Goal: Find specific page/section: Find specific page/section

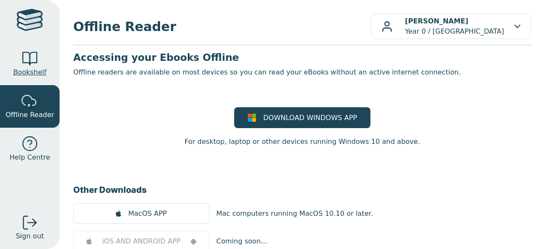
click at [20, 60] on link "Bookshelf" at bounding box center [30, 64] width 60 height 43
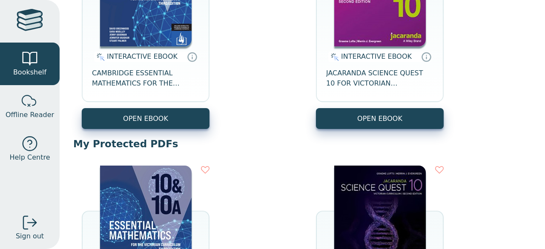
scroll to position [203, 0]
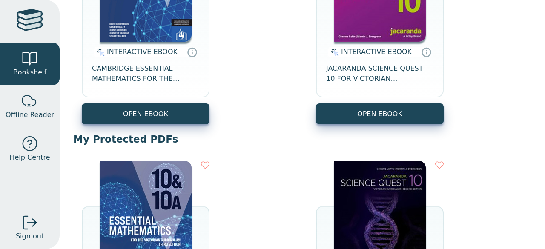
click at [141, 208] on img at bounding box center [146, 225] width 92 height 128
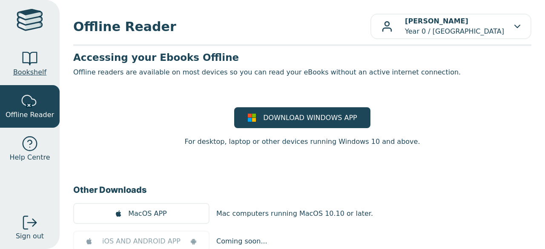
click at [47, 68] on link "Bookshelf" at bounding box center [30, 64] width 60 height 43
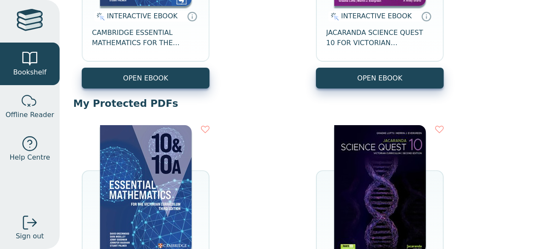
scroll to position [241, 0]
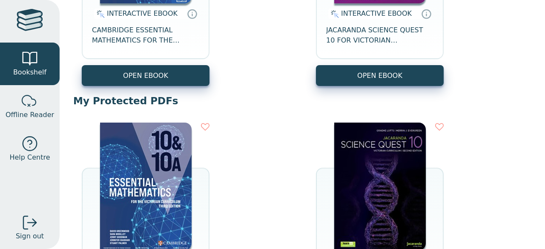
click at [147, 174] on img at bounding box center [146, 187] width 92 height 128
